Goal: Task Accomplishment & Management: Manage account settings

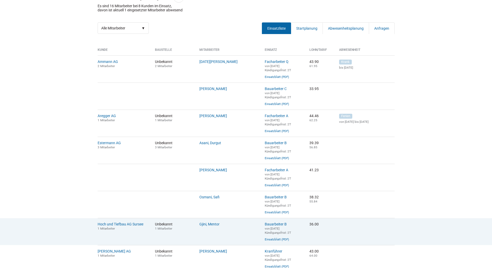
scroll to position [155, 0]
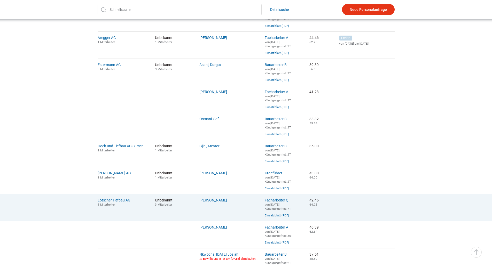
click at [113, 202] on link "Lötscher Tiefbau AG" at bounding box center [114, 200] width 33 height 4
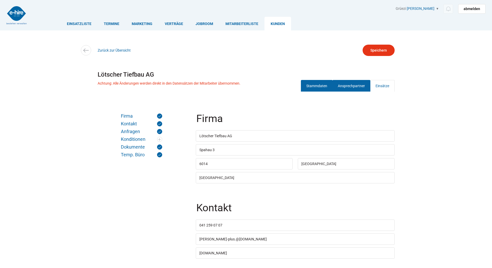
click at [348, 89] on link "Ansprechpartner" at bounding box center [351, 86] width 38 height 12
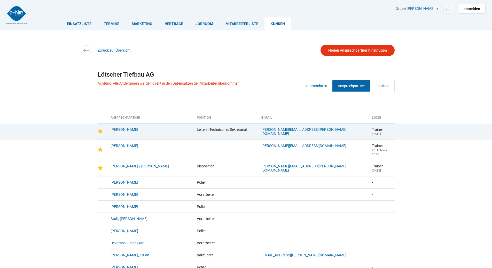
click at [120, 130] on link "Bucher, Yvonne" at bounding box center [124, 130] width 28 height 4
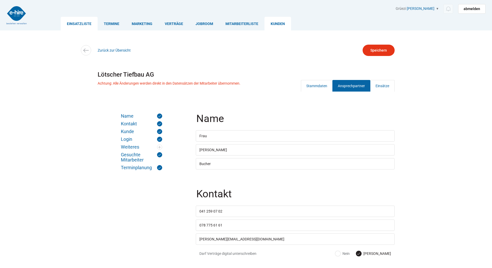
type input"] "markus.eberli@personallubag.ch"
click at [74, 25] on link "Einsatzliste" at bounding box center [79, 24] width 37 height 14
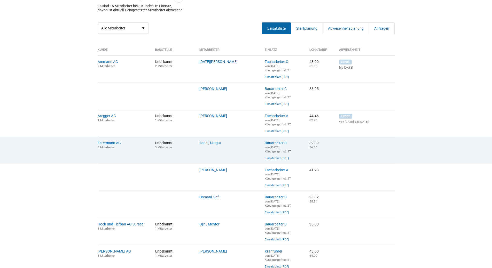
scroll to position [103, 0]
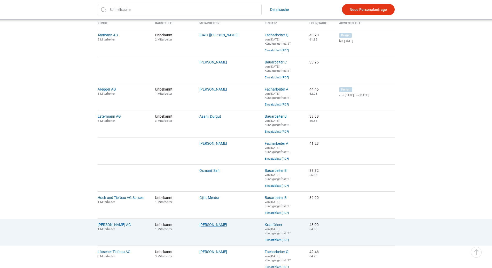
click at [205, 227] on link "Katsch, Dennis Max" at bounding box center [213, 225] width 28 height 4
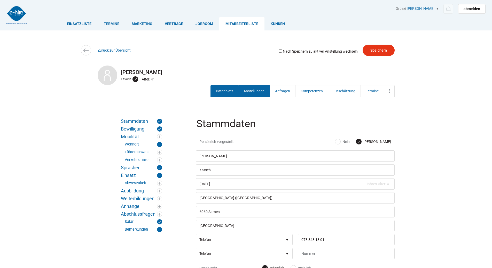
click at [247, 93] on link "Anstellungen" at bounding box center [254, 91] width 32 height 12
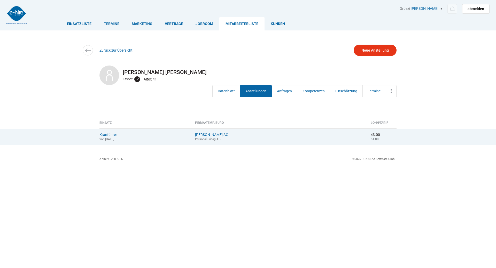
click at [107, 138] on small "von [DATE]" at bounding box center [106, 139] width 15 height 4
click at [107, 136] on link "Kranführer" at bounding box center [108, 135] width 18 height 4
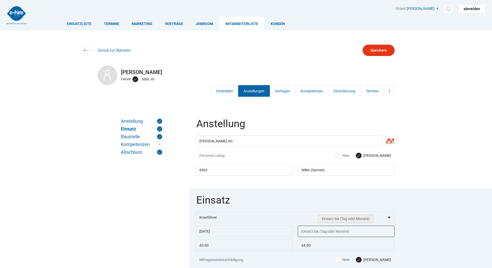
click at [300, 233] on input "text" at bounding box center [346, 231] width 97 height 11
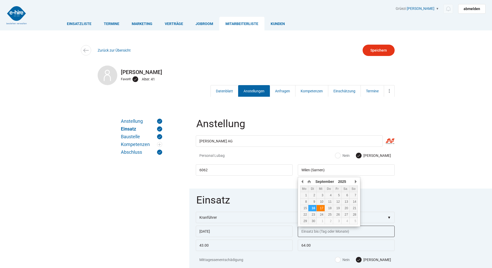
click at [321, 210] on div "17" at bounding box center [320, 209] width 8 height 4
type input "[DATE]"
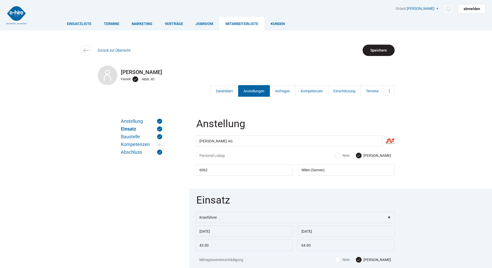
click at [379, 52] on input "Speichern" at bounding box center [378, 50] width 32 height 11
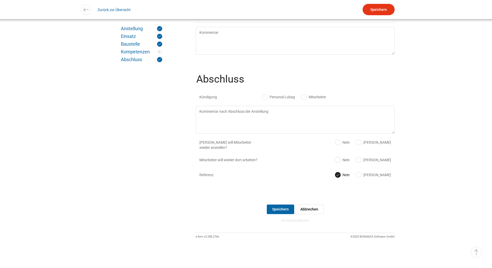
scroll to position [481, 0]
click at [270, 94] on label "Personal Lubag" at bounding box center [278, 96] width 33 height 5
radio input "true"
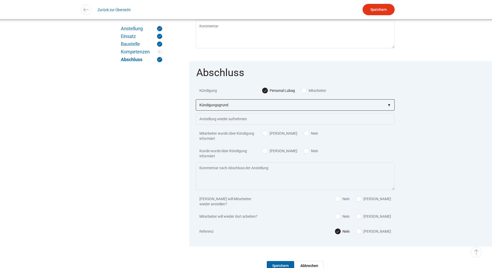
click at [246, 106] on select"] "Kündigungsgrund zu wenig Arbeit Mitarbeiter hatte neue Stelle Firma Konkurs im …" at bounding box center [295, 104] width 199 height 11
select select"] "Kunde unzufrieden"
click at [196, 104] on select"] "Kündigungsgrund zu wenig Arbeit Mitarbeiter hatte neue Stelle Firma Konkurs im …" at bounding box center [295, 104] width 199 height 11
click at [304, 136] on label "Nein" at bounding box center [311, 133] width 14 height 5
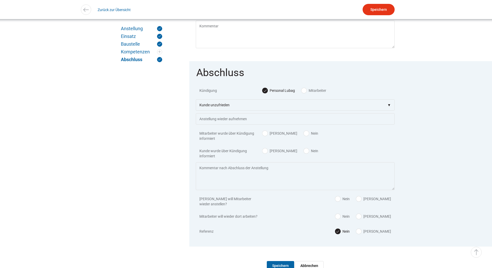
radio input "true"
click at [304, 154] on label "Nein" at bounding box center [311, 150] width 14 height 5
radio input "true"
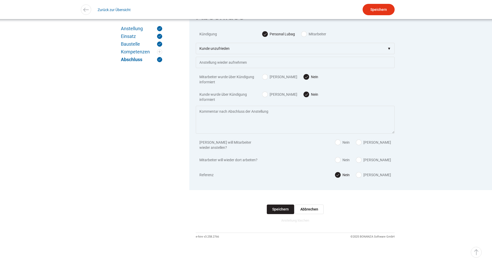
click at [279, 207] on input "Speichern" at bounding box center [280, 210] width 27 height 10
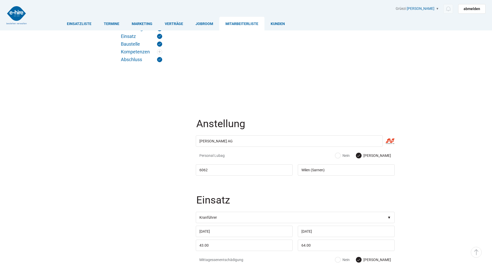
scroll to position [544, 0]
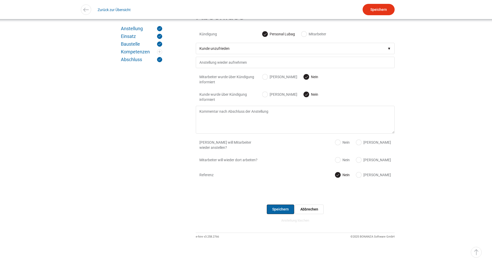
click at [279, 207] on input "Speichern" at bounding box center [280, 210] width 27 height 10
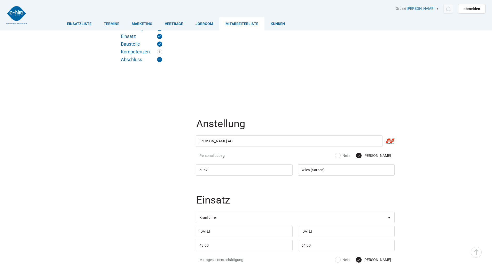
scroll to position [544, 0]
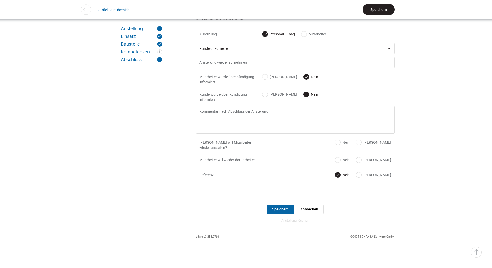
click at [384, 9] on input "Speichern" at bounding box center [378, 9] width 32 height 11
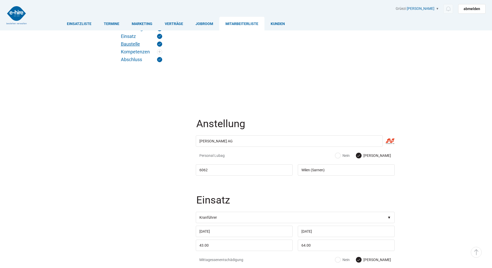
scroll to position [544, 0]
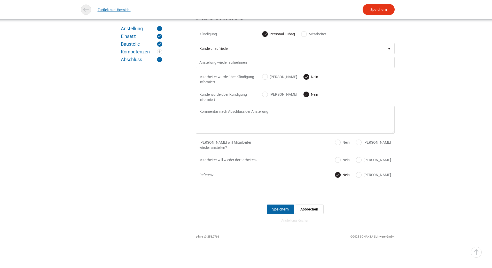
click at [107, 12] on link "Zurück zur Übersicht" at bounding box center [114, 10] width 33 height 12
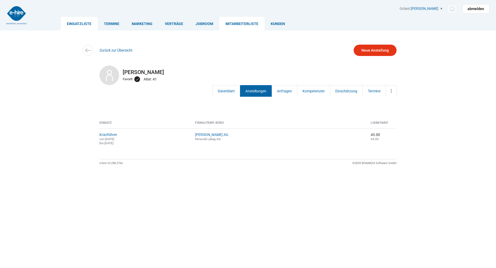
click at [68, 24] on link "Einsatzliste" at bounding box center [79, 24] width 37 height 14
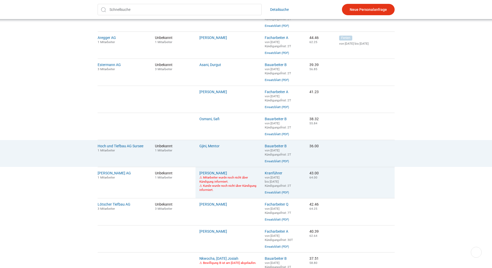
scroll to position [77, 0]
